Goal: Task Accomplishment & Management: Manage account settings

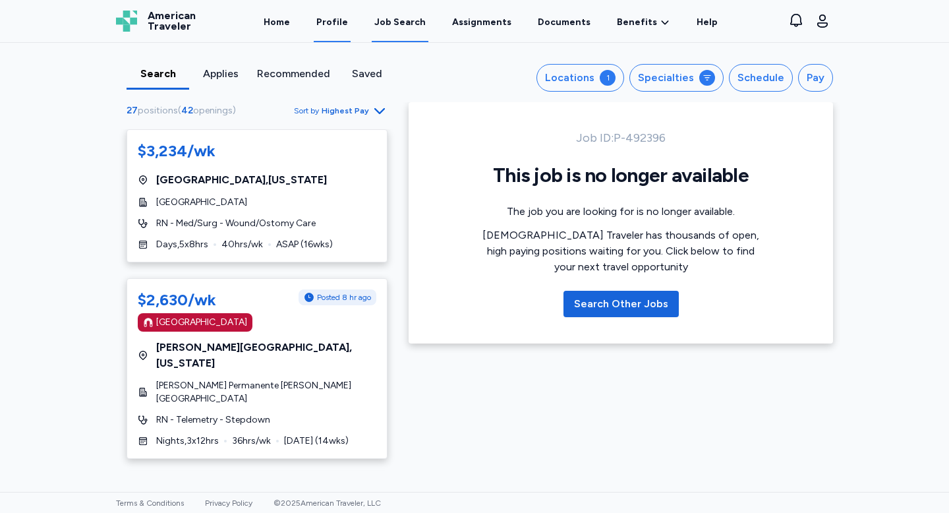
click at [339, 20] on link "Profile" at bounding box center [332, 21] width 37 height 41
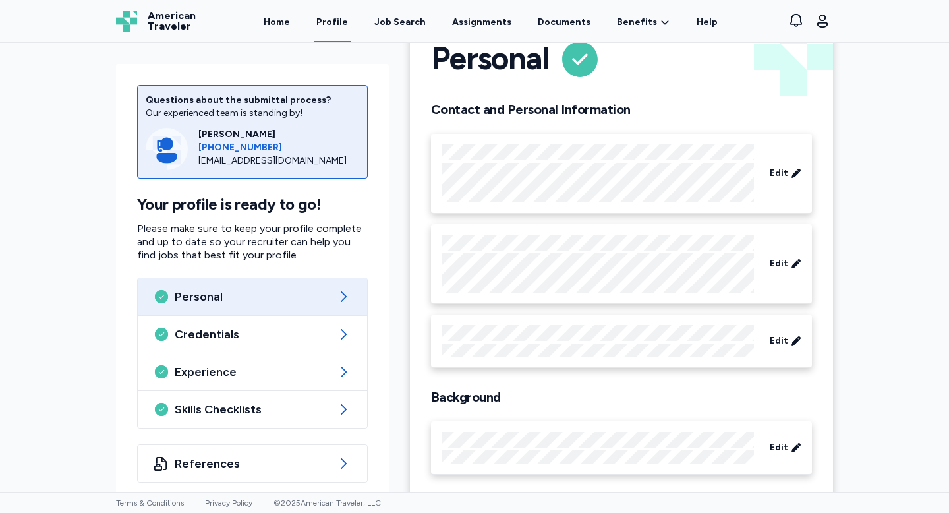
scroll to position [61, 0]
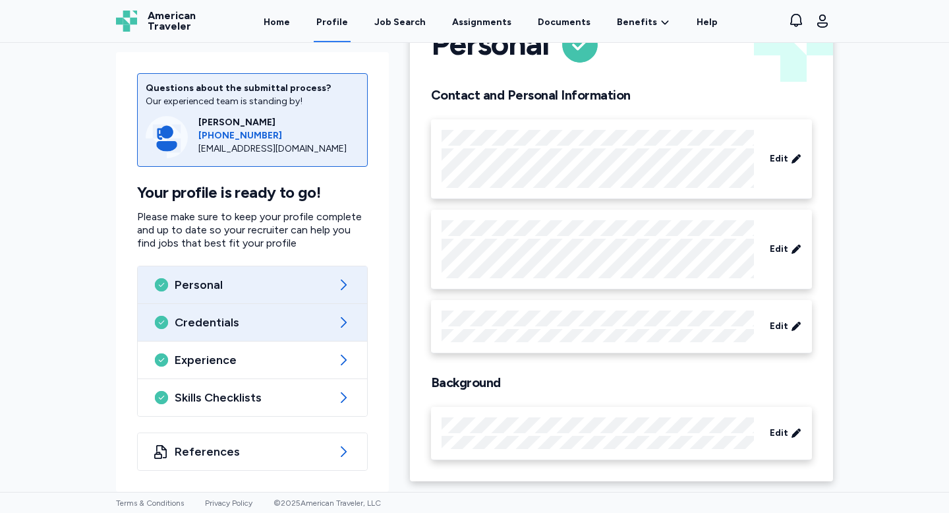
click at [306, 335] on div "Credentials" at bounding box center [252, 322] width 229 height 37
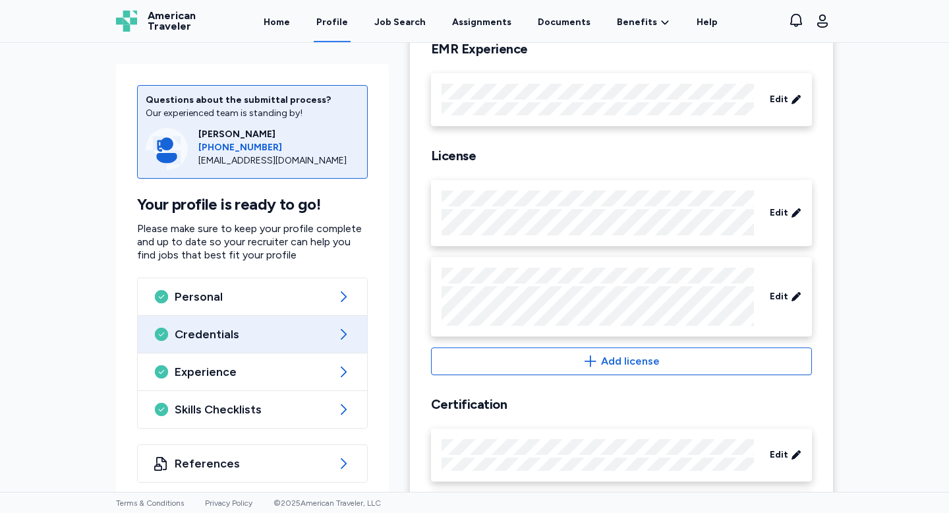
scroll to position [523, 0]
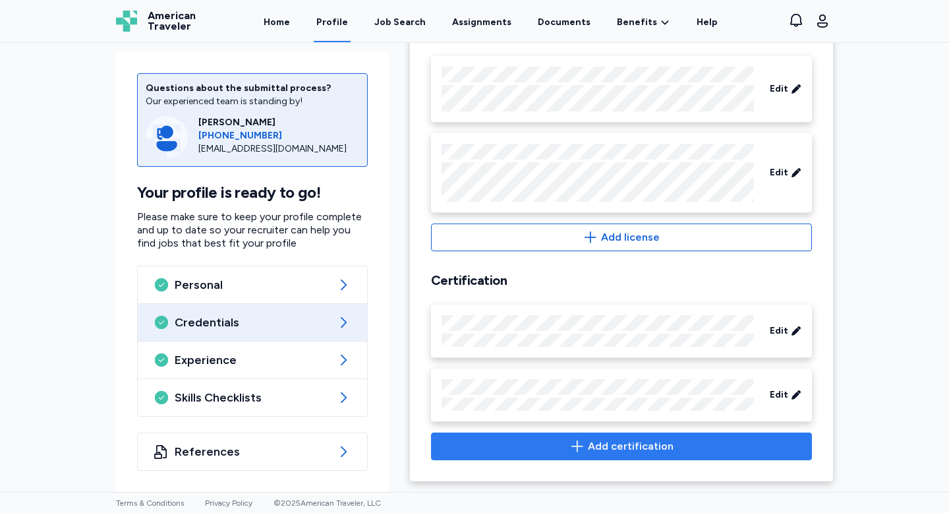
click at [532, 441] on span "Add certification" at bounding box center [621, 446] width 358 height 16
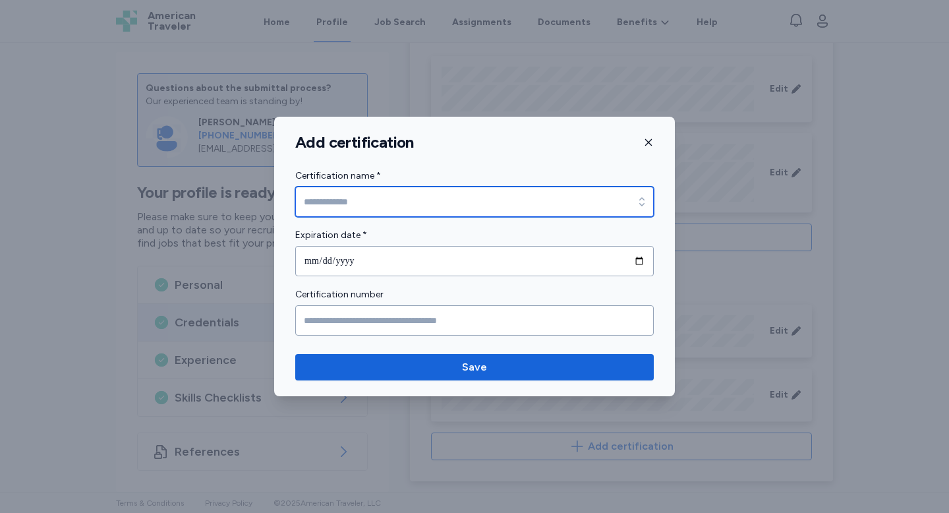
click at [430, 206] on input "Certification name *" at bounding box center [474, 201] width 358 height 30
type input "**********"
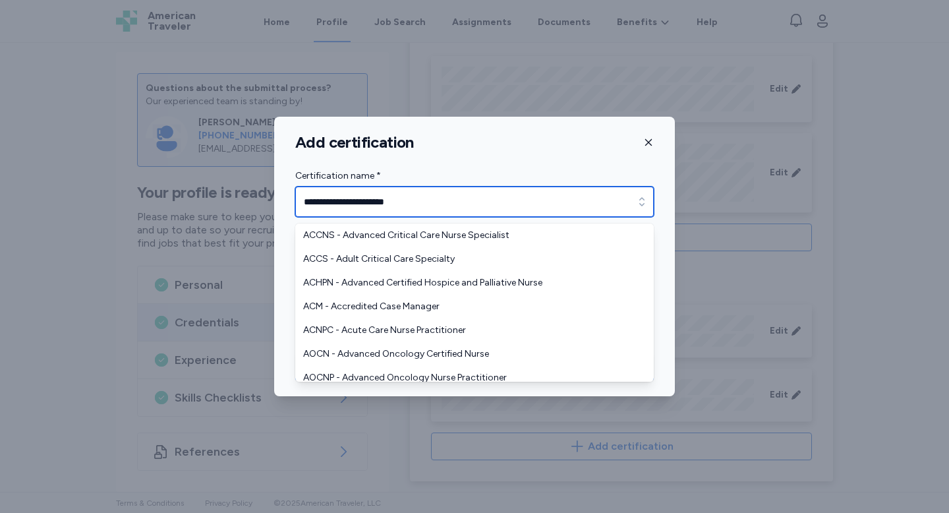
scroll to position [2148, 0]
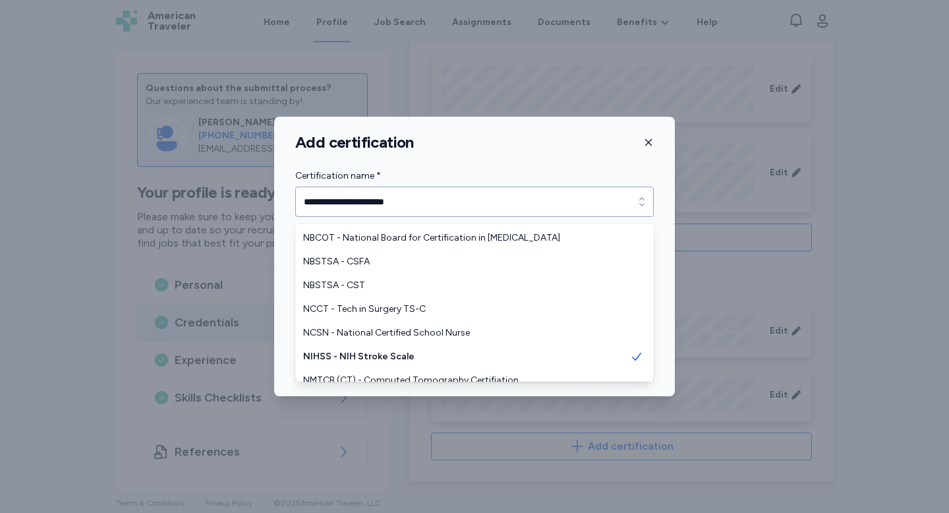
click at [440, 181] on div "**********" at bounding box center [474, 192] width 358 height 49
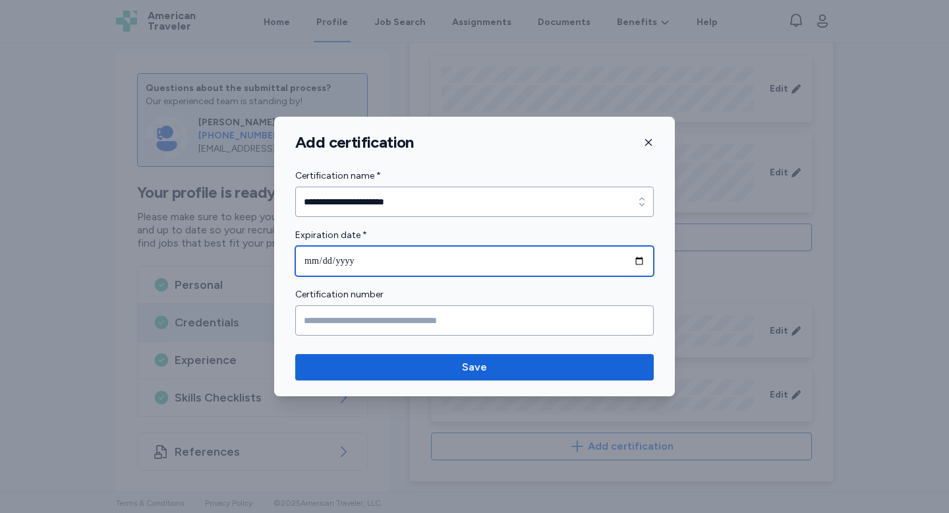
click at [399, 259] on input "date" at bounding box center [474, 261] width 358 height 30
click at [642, 260] on input "date" at bounding box center [474, 261] width 358 height 30
type input "**********"
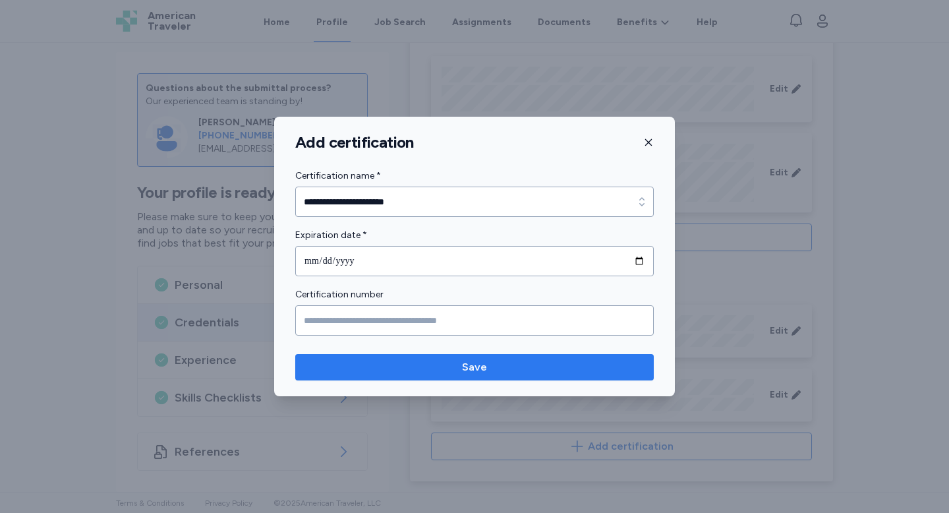
click at [434, 363] on span "Save" at bounding box center [474, 367] width 337 height 16
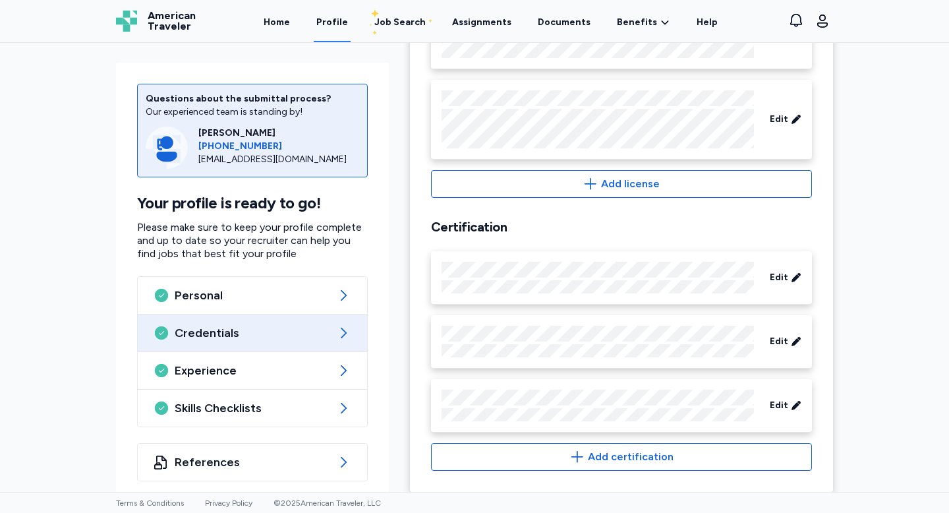
scroll to position [586, 0]
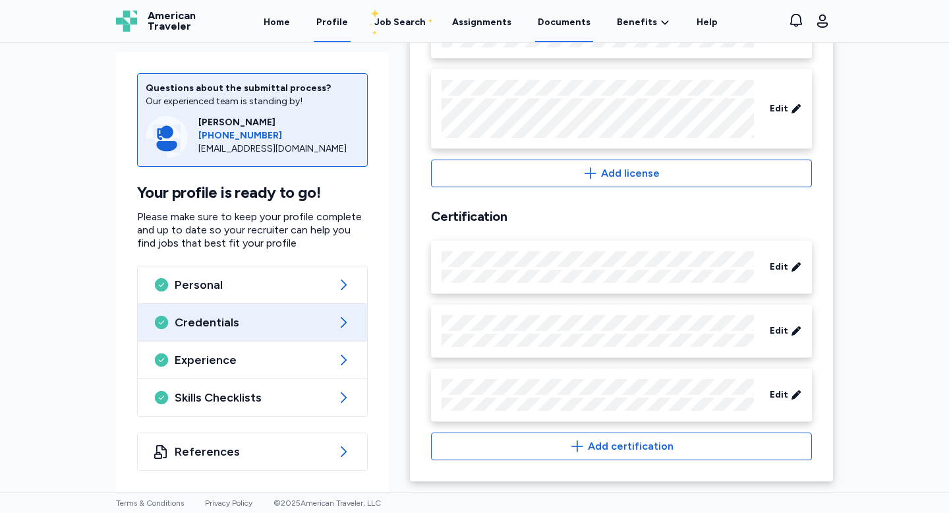
click at [549, 26] on link "Documents" at bounding box center [564, 21] width 58 height 41
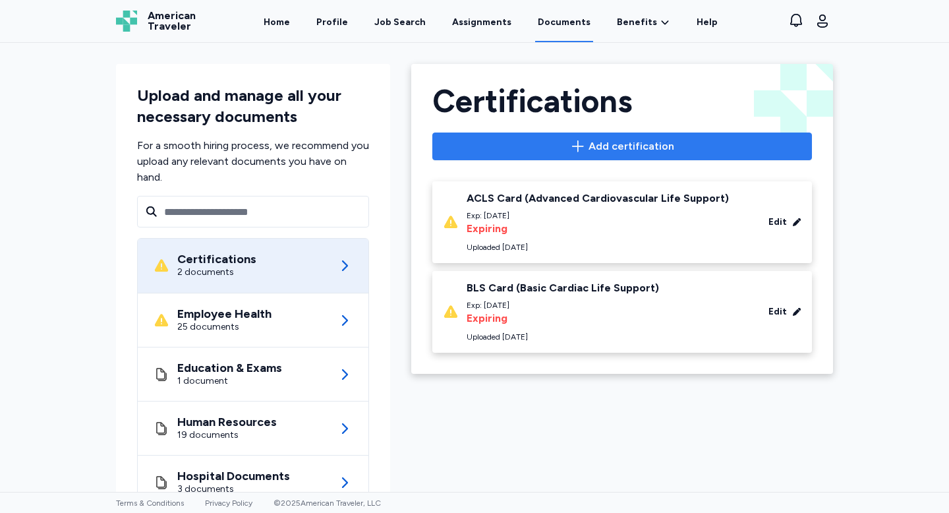
click at [538, 150] on span "Add certification" at bounding box center [621, 146] width 357 height 16
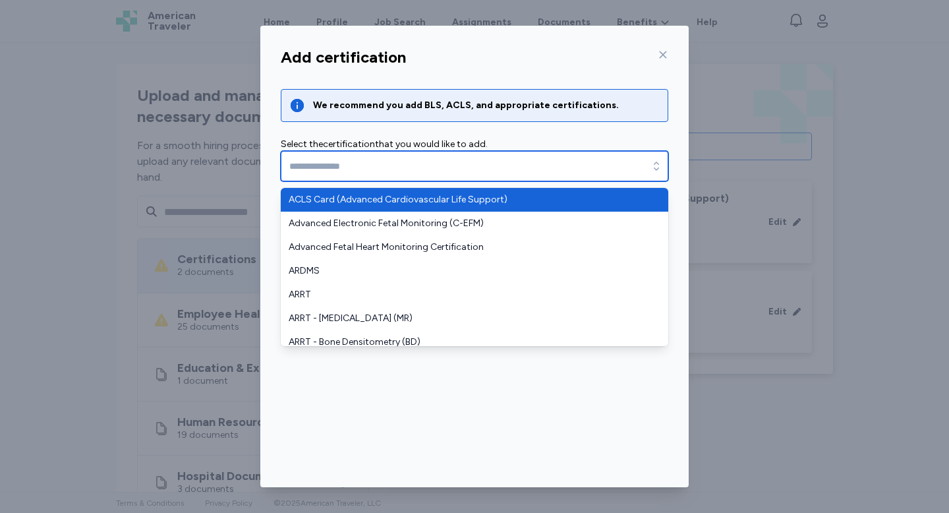
click at [464, 155] on input "text" at bounding box center [474, 166] width 387 height 30
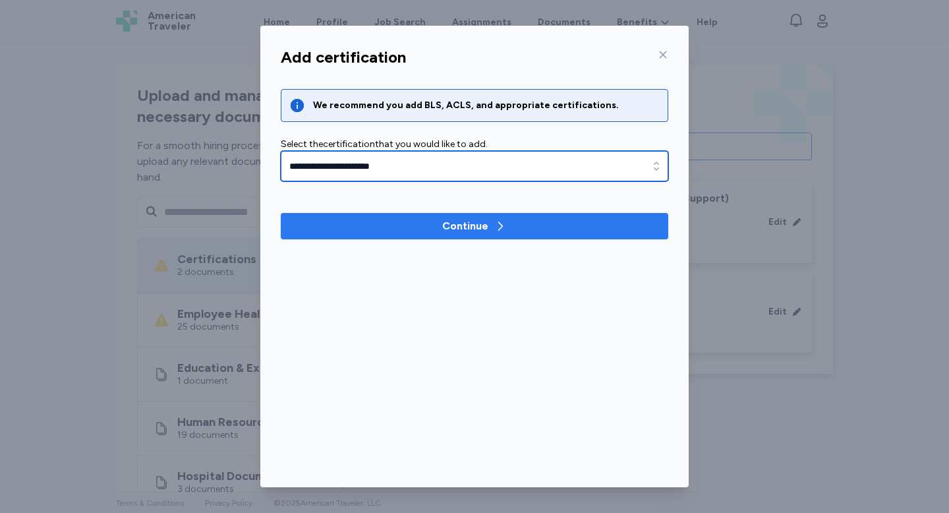
type input "**********"
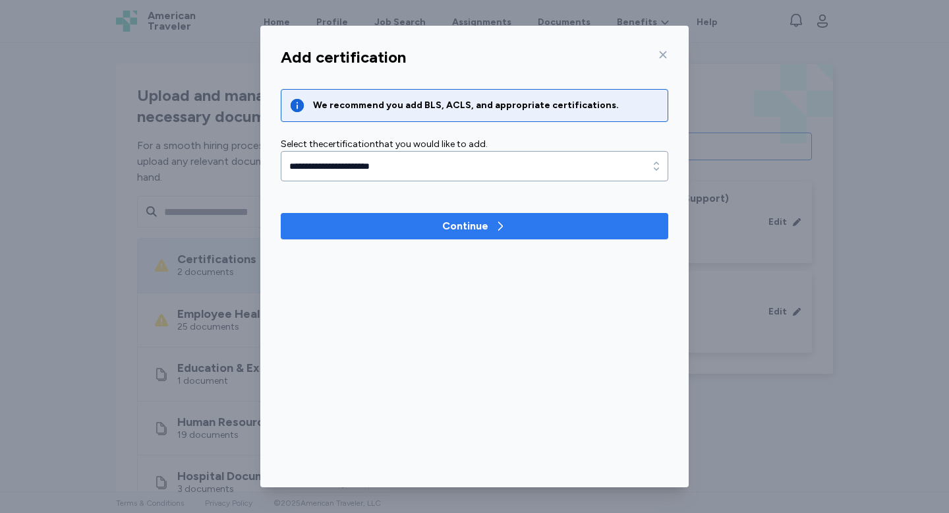
click at [454, 227] on div "Continue" at bounding box center [465, 226] width 46 height 16
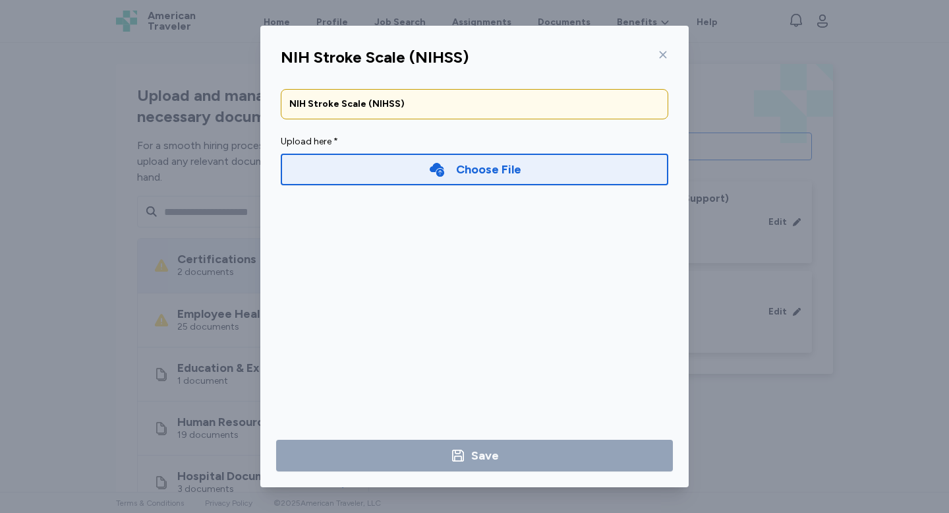
click at [505, 154] on div "Choose File" at bounding box center [474, 170] width 387 height 32
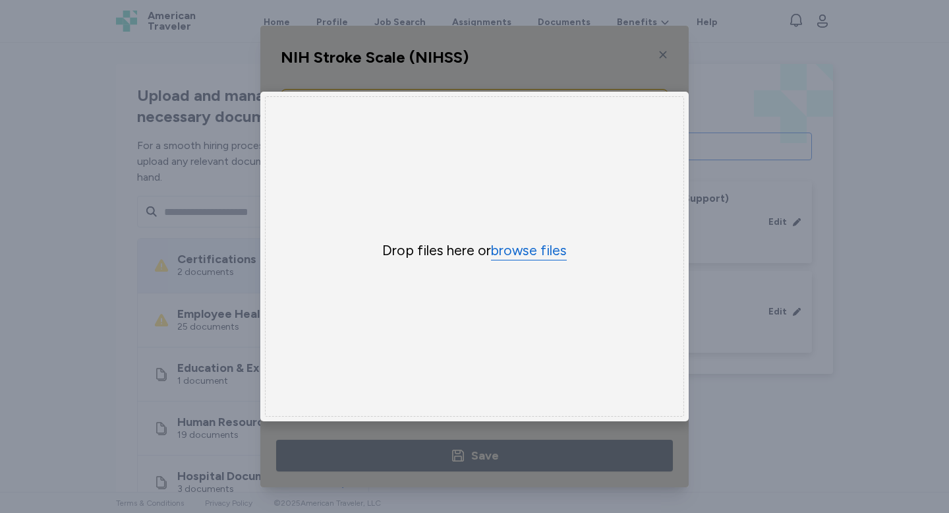
click at [509, 244] on button "browse files" at bounding box center [529, 250] width 76 height 19
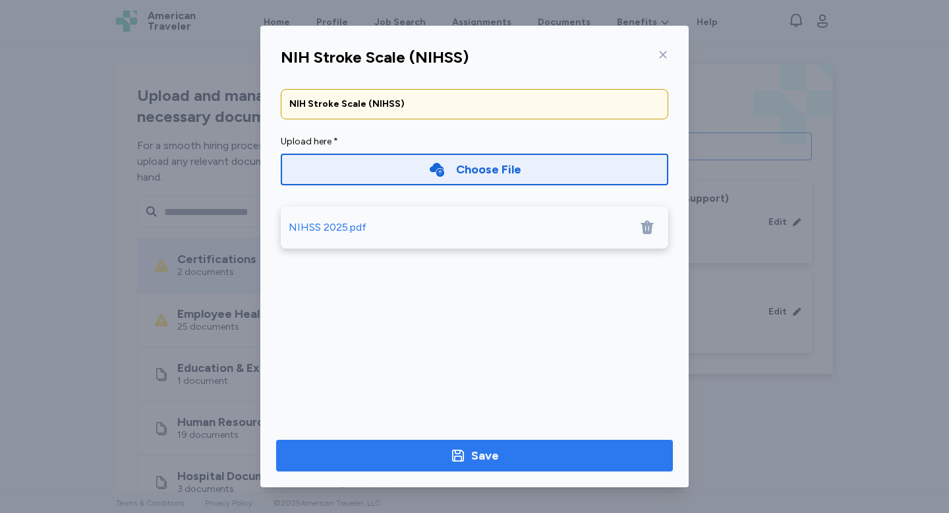
click at [428, 457] on span "Save" at bounding box center [475, 455] width 376 height 18
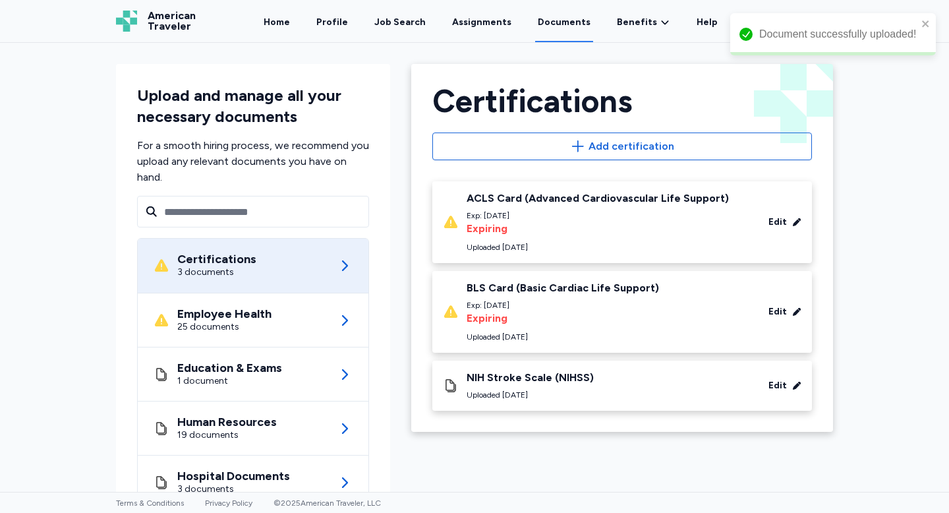
click at [546, 293] on div "BLS Card (Basic Cardiac Life Support)" at bounding box center [562, 287] width 192 height 13
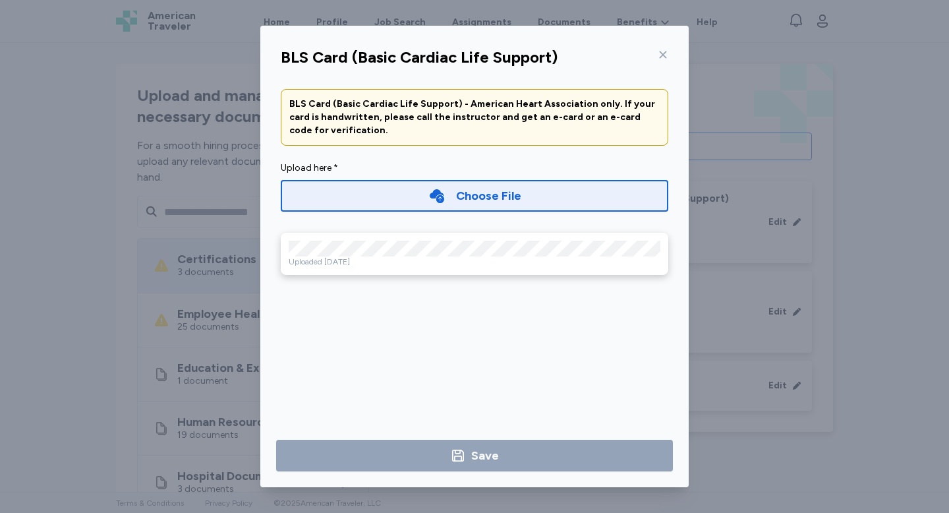
click at [493, 197] on div "Choose File" at bounding box center [488, 195] width 65 height 18
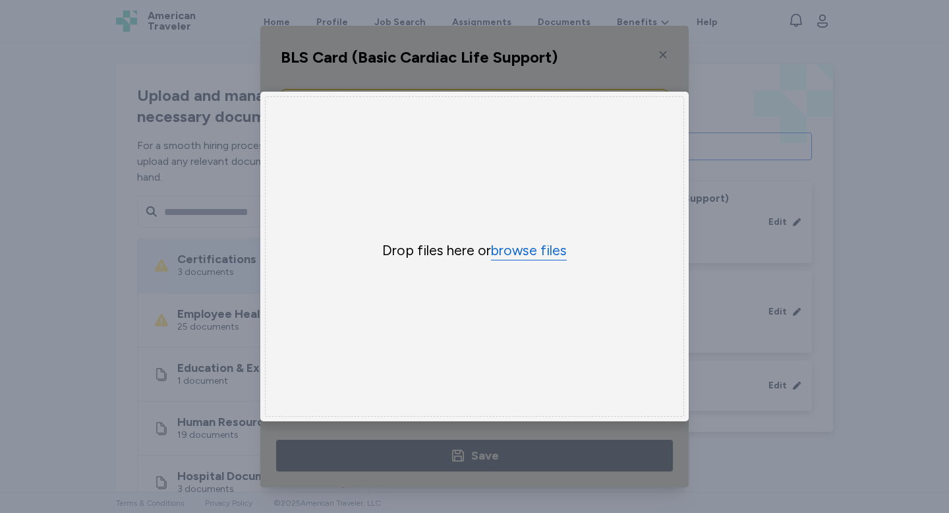
click at [503, 252] on button "browse files" at bounding box center [529, 250] width 76 height 19
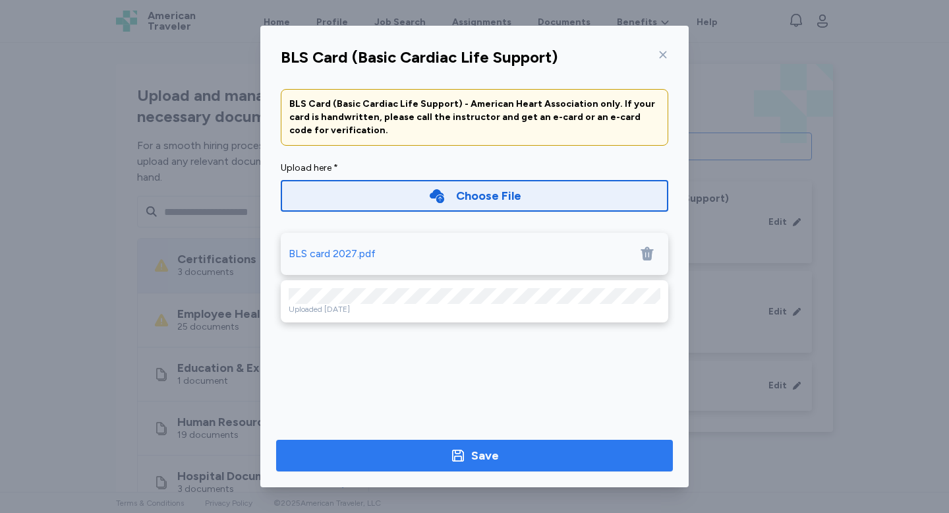
click at [443, 457] on span "Save" at bounding box center [475, 455] width 376 height 18
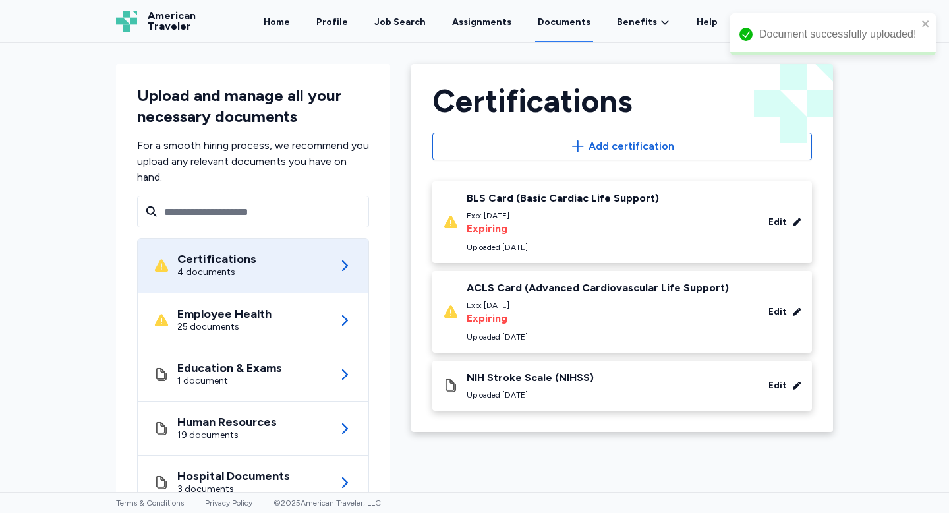
click at [575, 306] on div "Exp: [DATE]" at bounding box center [597, 305] width 262 height 11
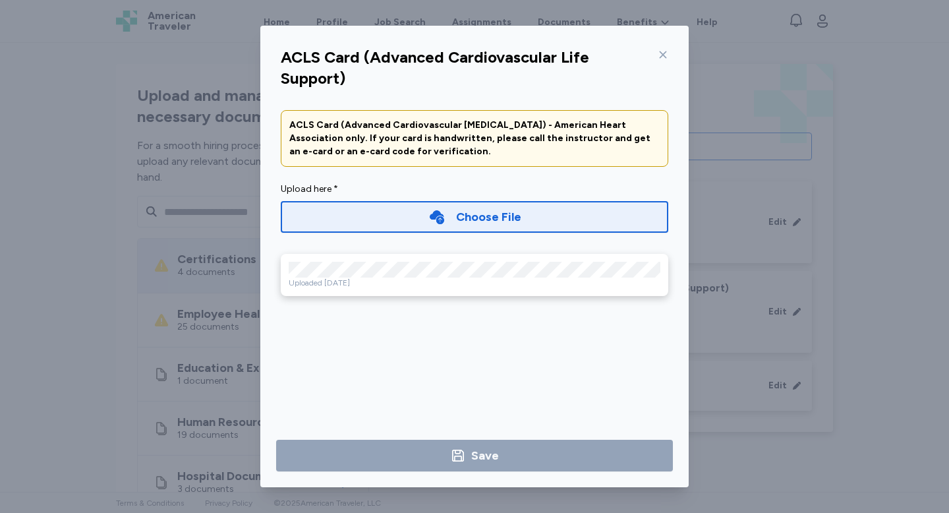
click at [507, 216] on div "Choose File" at bounding box center [488, 217] width 65 height 18
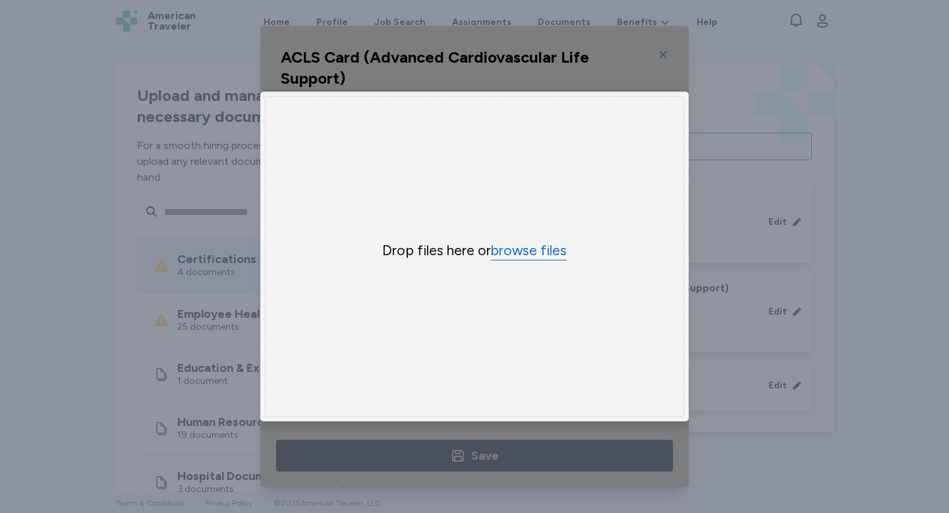
click at [508, 248] on button "browse files" at bounding box center [529, 250] width 76 height 19
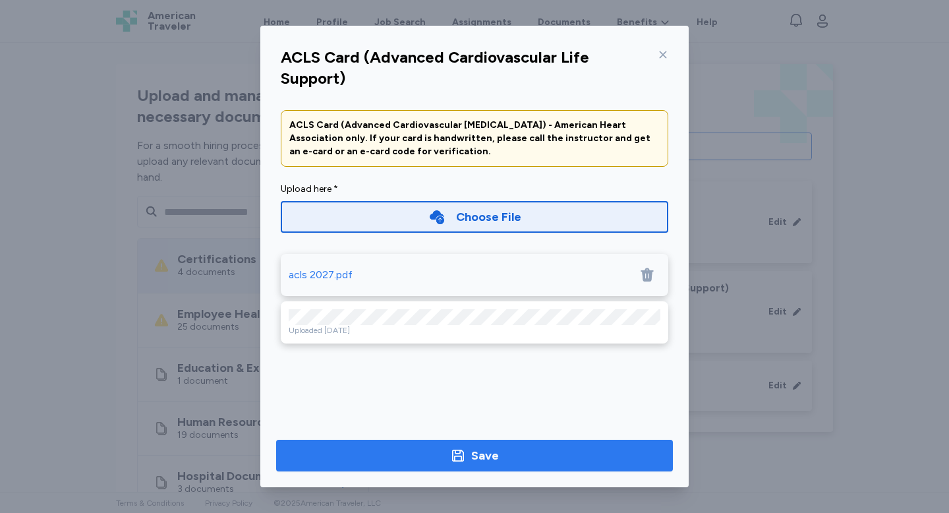
click at [485, 461] on div "Save" at bounding box center [485, 455] width 28 height 18
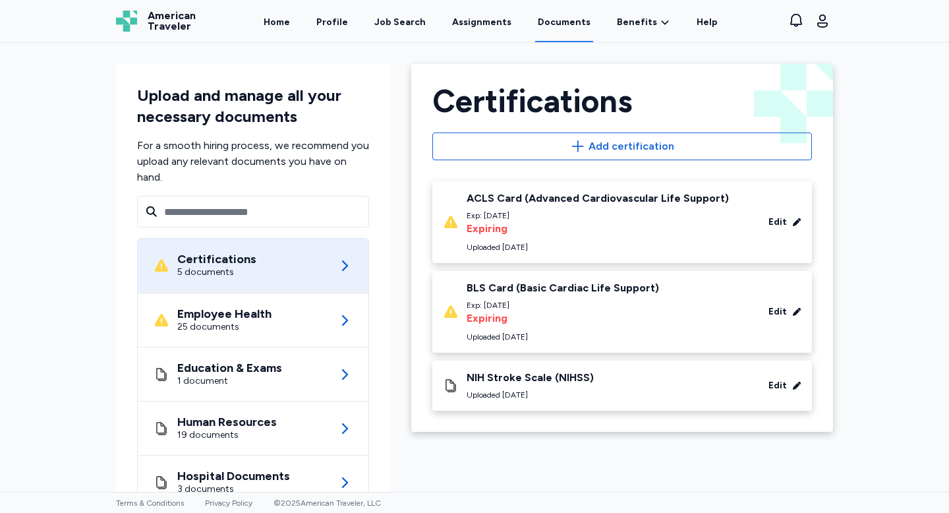
click at [785, 222] on div "Edit" at bounding box center [777, 221] width 18 height 13
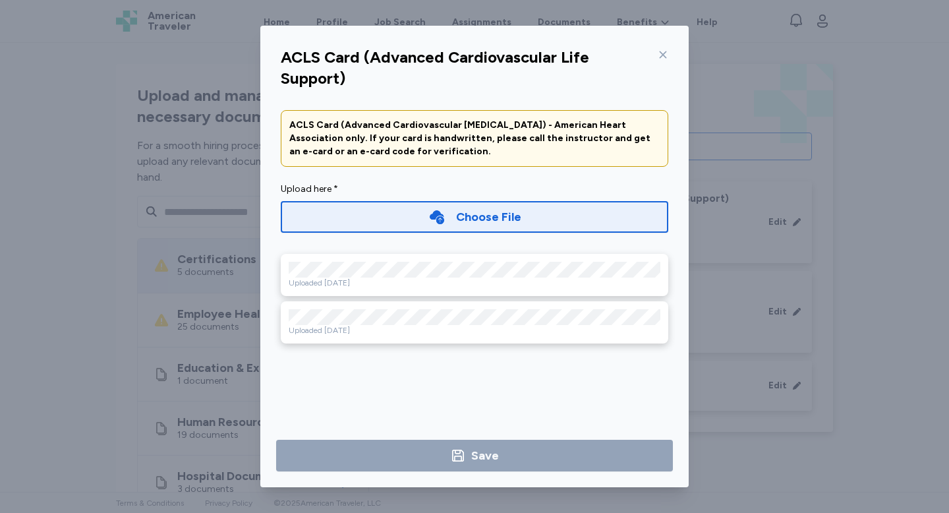
click at [662, 53] on icon at bounding box center [663, 54] width 11 height 11
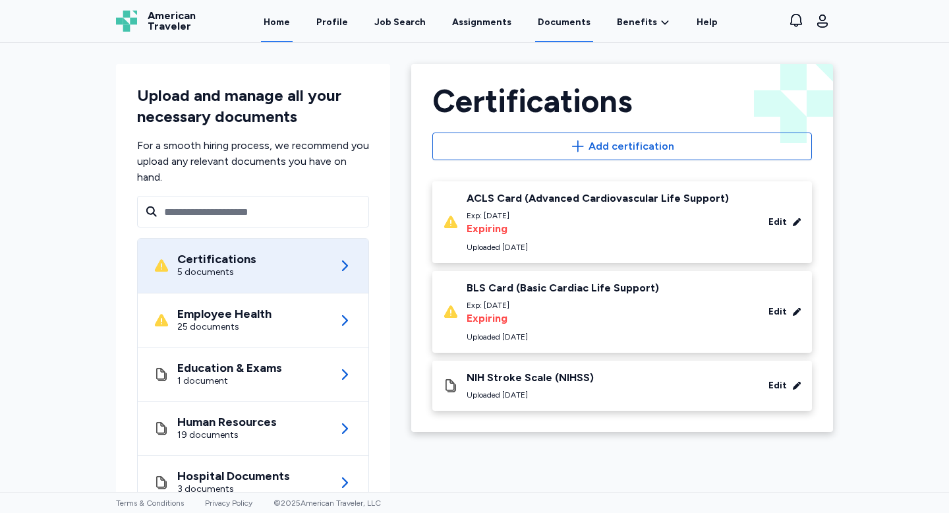
click at [283, 25] on link "Home" at bounding box center [277, 21] width 32 height 41
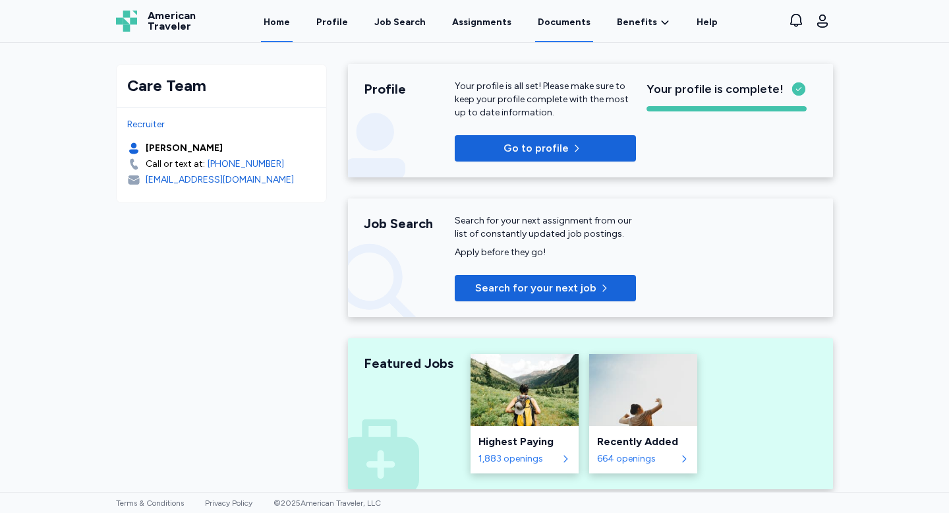
click at [575, 19] on link "Documents" at bounding box center [564, 21] width 58 height 41
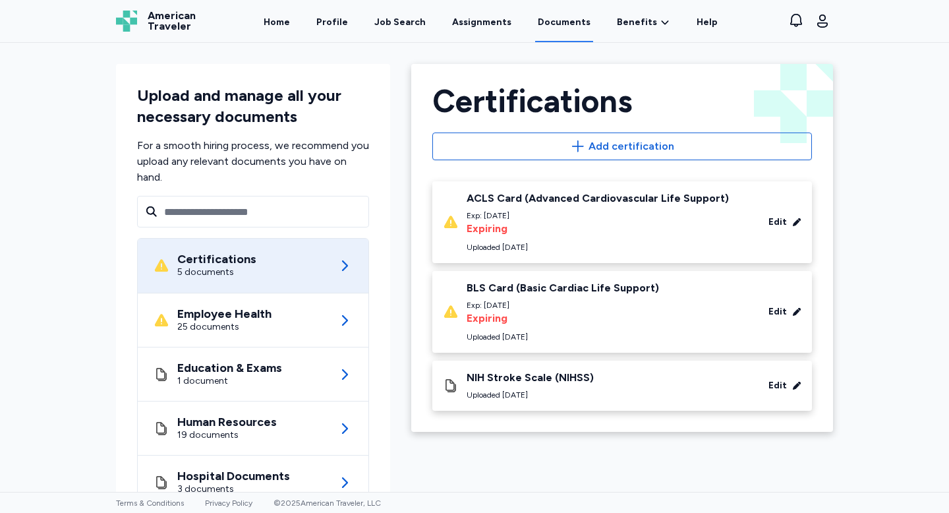
click at [774, 312] on div "Edit" at bounding box center [777, 311] width 18 height 13
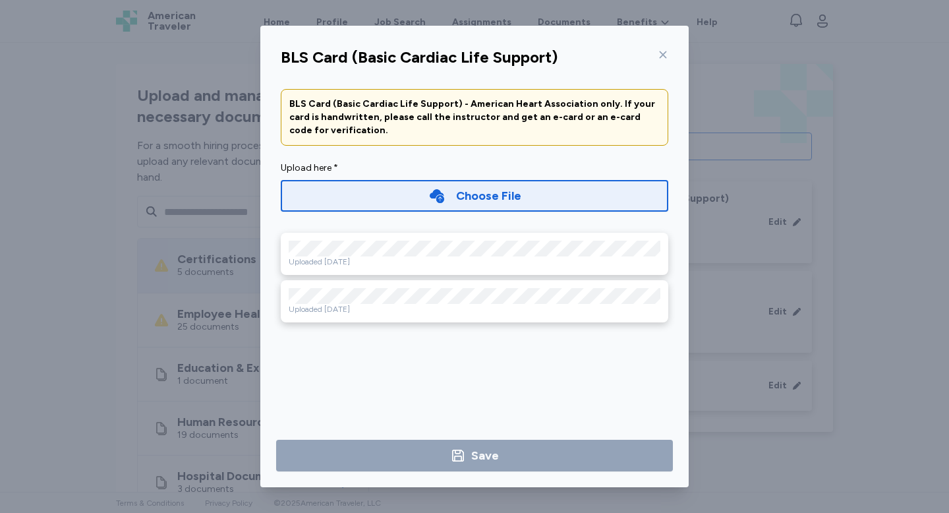
click at [664, 53] on icon at bounding box center [663, 54] width 7 height 7
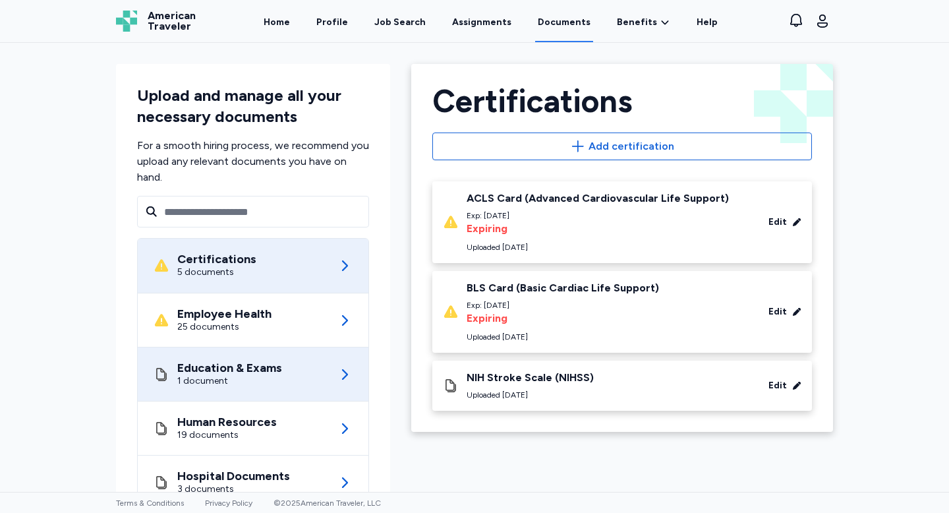
scroll to position [103, 0]
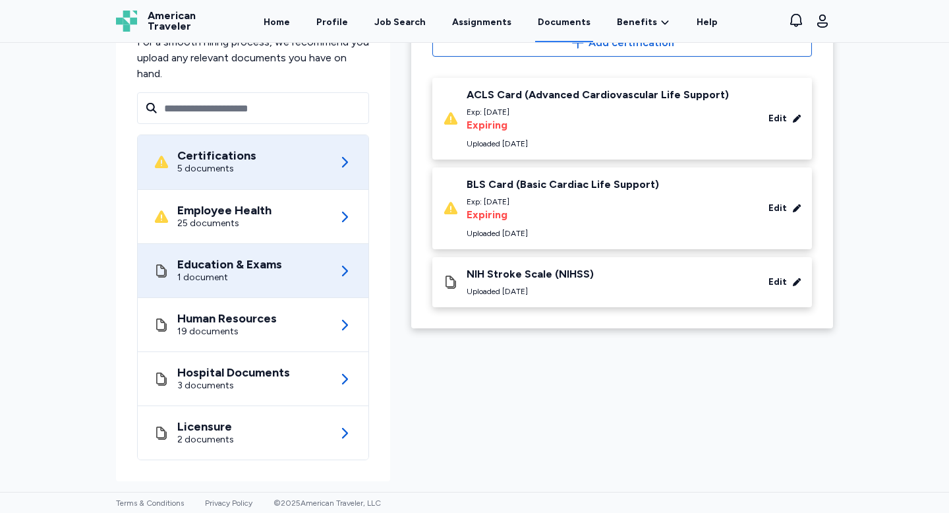
click at [337, 277] on icon at bounding box center [345, 271] width 16 height 16
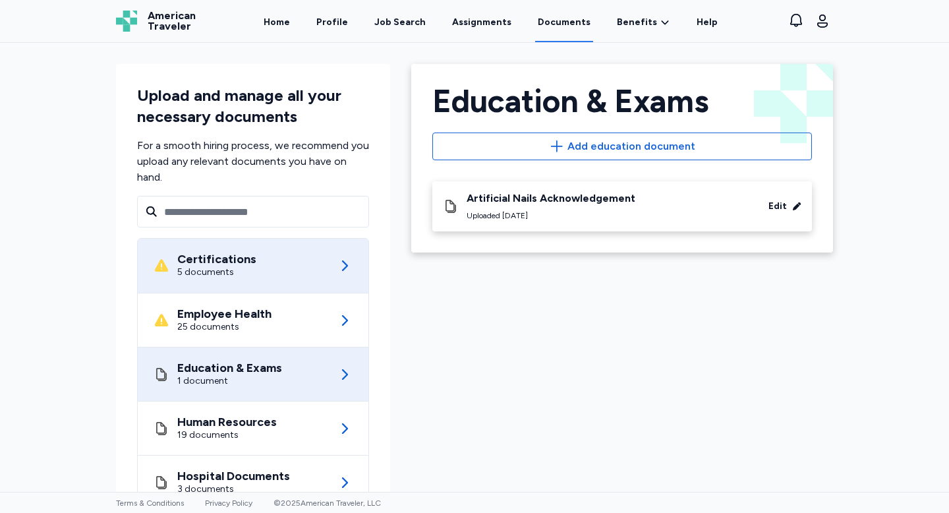
click at [295, 272] on div "Certifications 5 documents" at bounding box center [253, 266] width 199 height 54
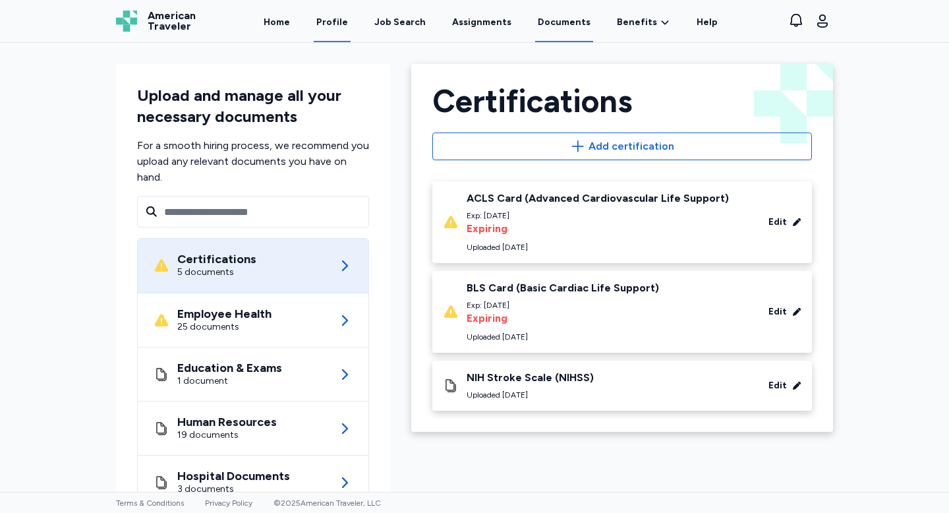
click at [335, 24] on link "Profile" at bounding box center [332, 21] width 37 height 41
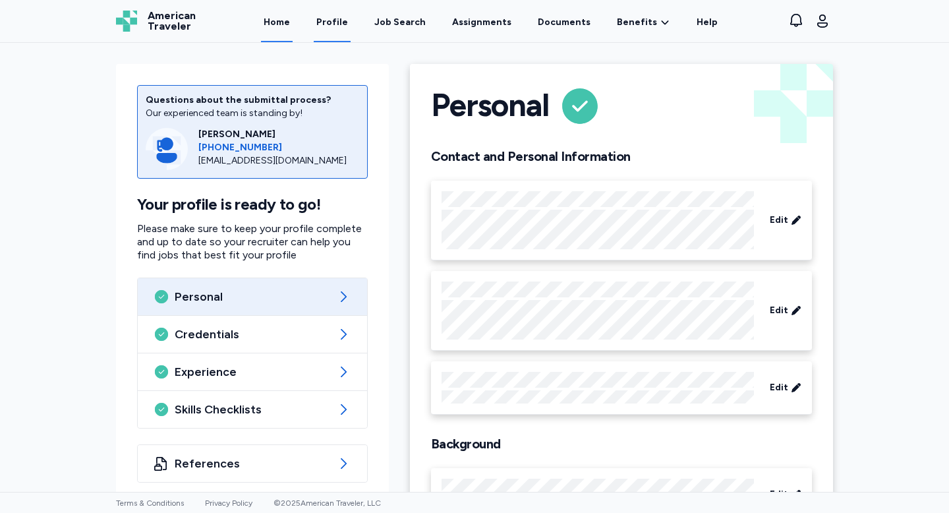
click at [285, 28] on link "Home" at bounding box center [277, 21] width 32 height 41
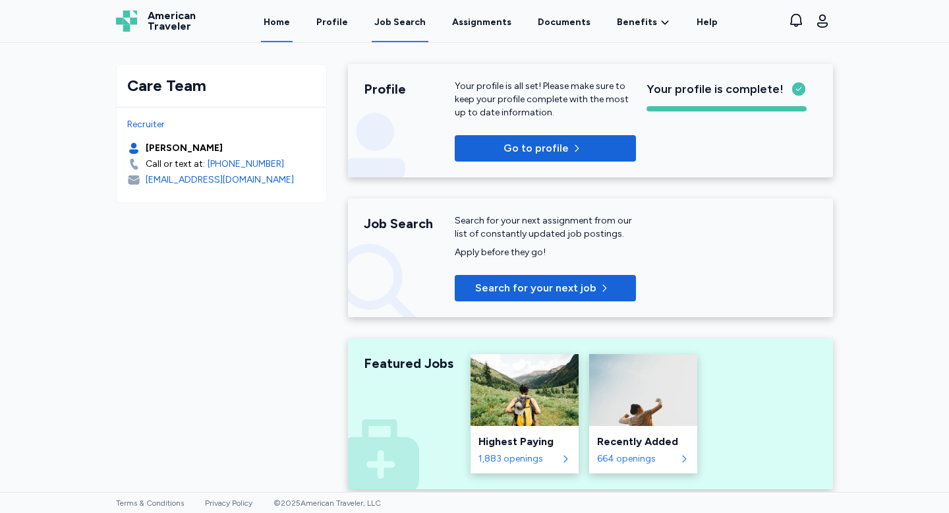
click at [411, 26] on div "Job Search" at bounding box center [399, 22] width 51 height 13
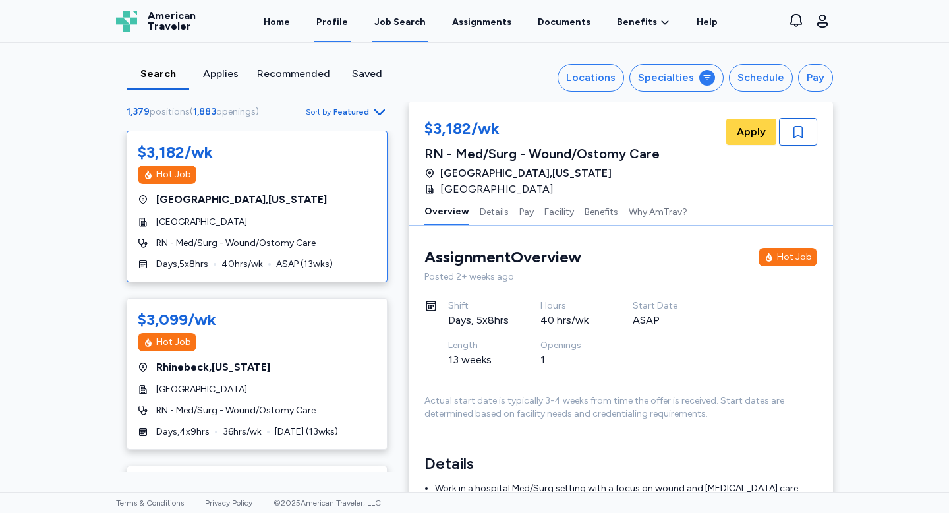
click at [337, 26] on link "Profile" at bounding box center [332, 21] width 37 height 41
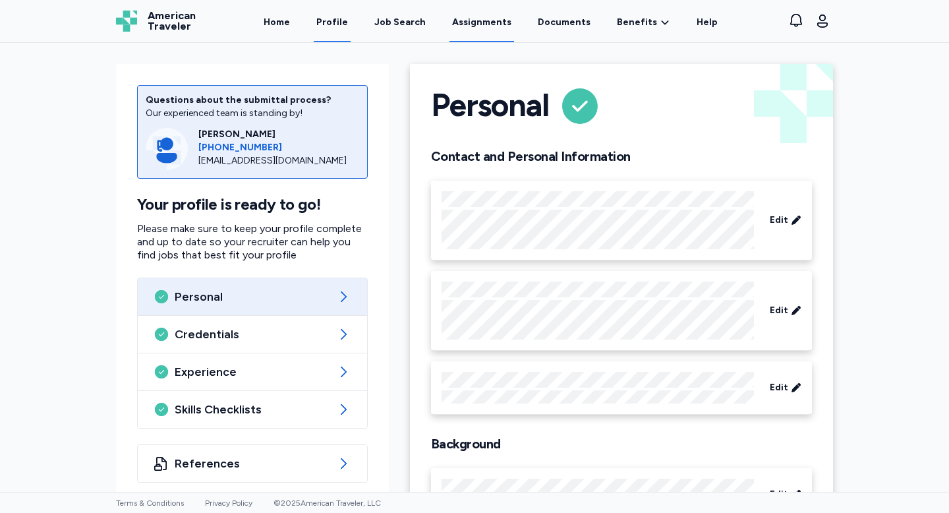
click at [490, 20] on link "Assignments" at bounding box center [481, 21] width 65 height 41
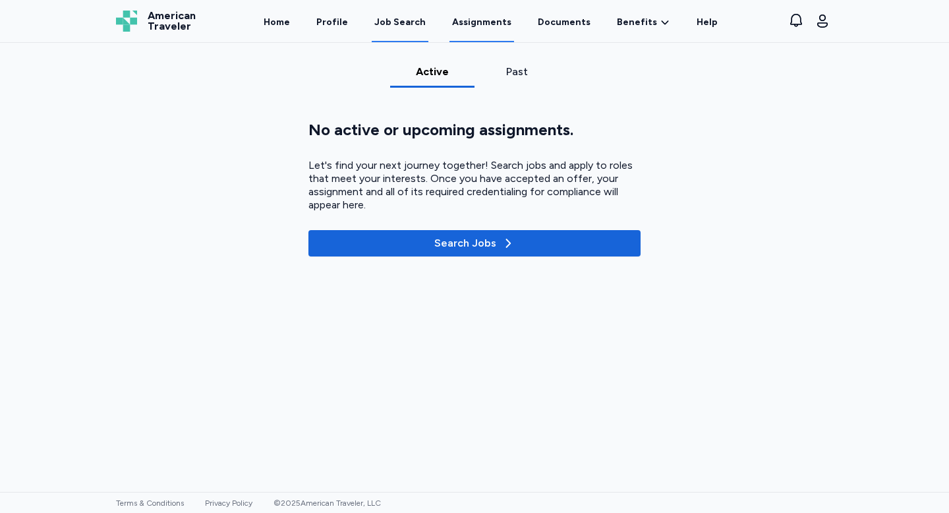
click at [408, 21] on div "Job Search" at bounding box center [399, 22] width 51 height 13
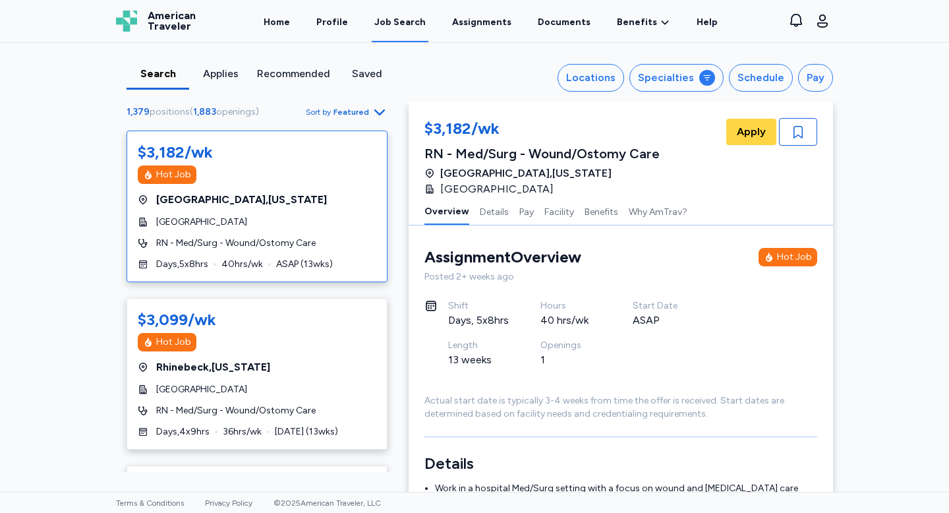
click at [213, 80] on div "Applies" at bounding box center [220, 74] width 52 height 16
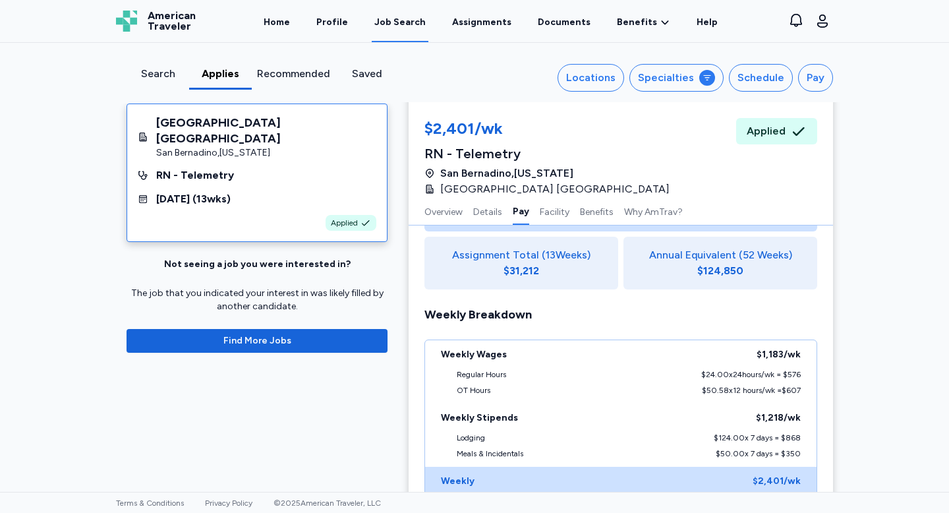
scroll to position [1160, 0]
